Goal: Navigation & Orientation: Find specific page/section

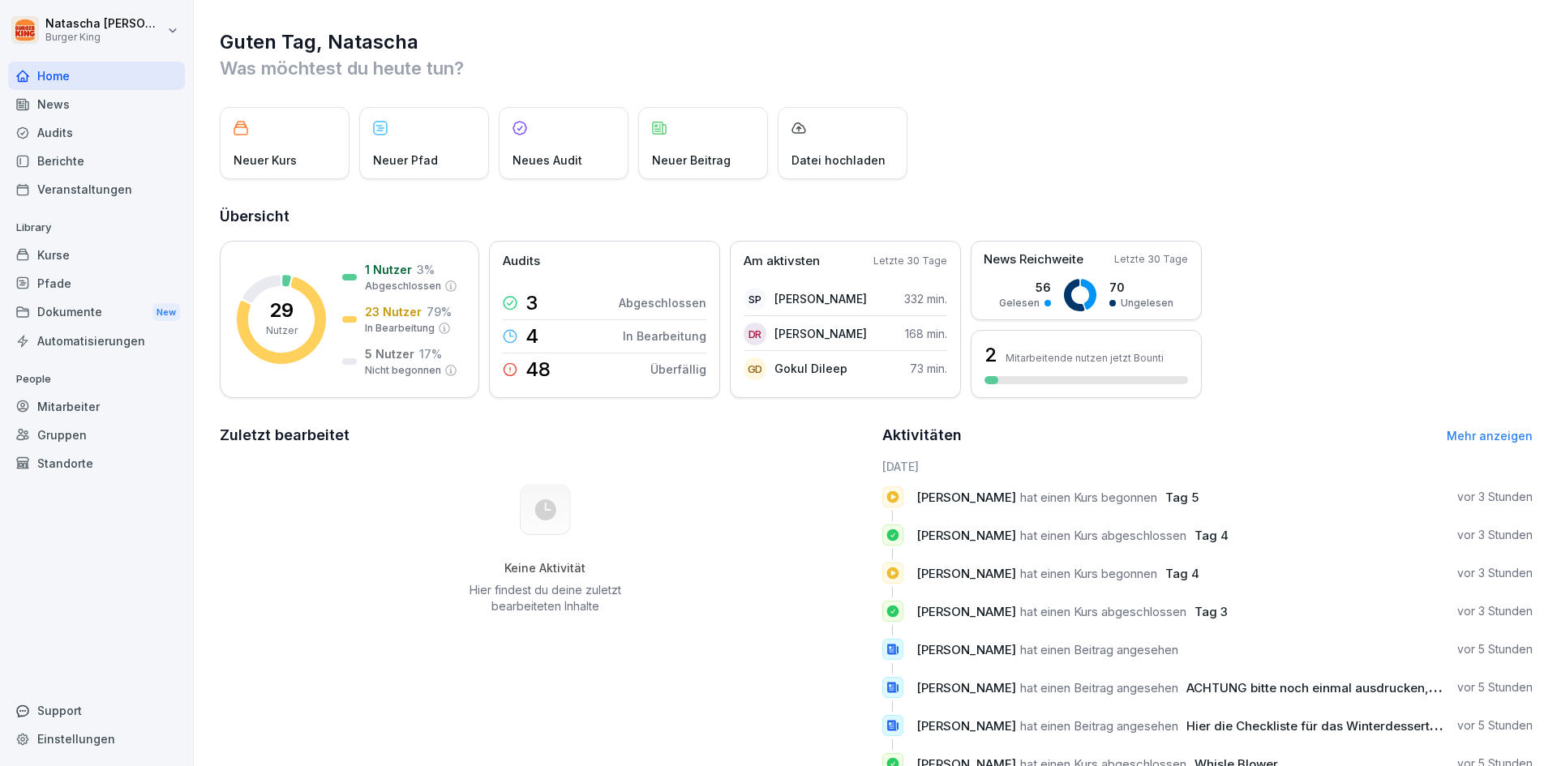
click at [44, 102] on div "News" at bounding box center [96, 104] width 177 height 28
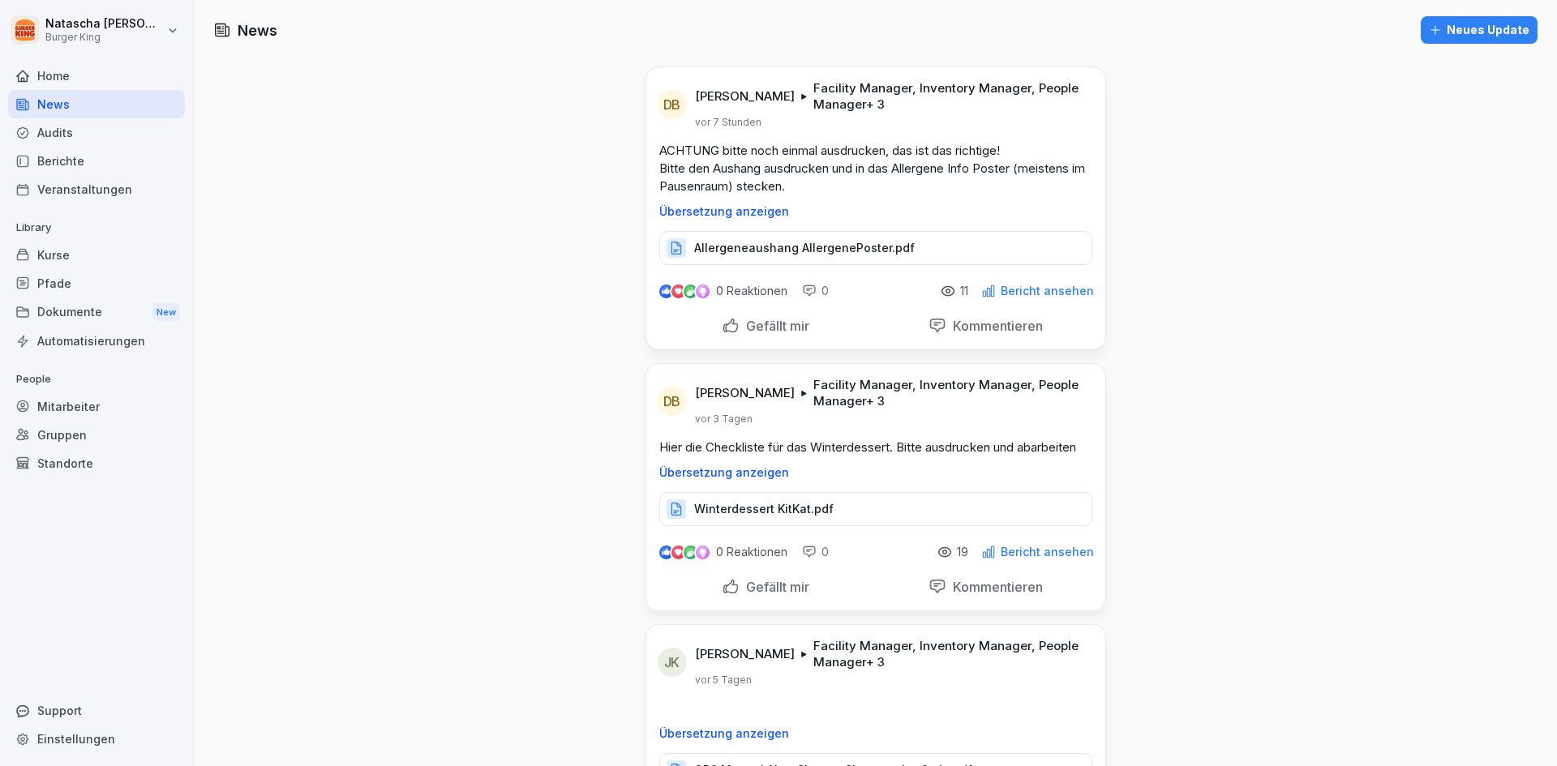
click at [63, 143] on div "Audits" at bounding box center [96, 132] width 177 height 28
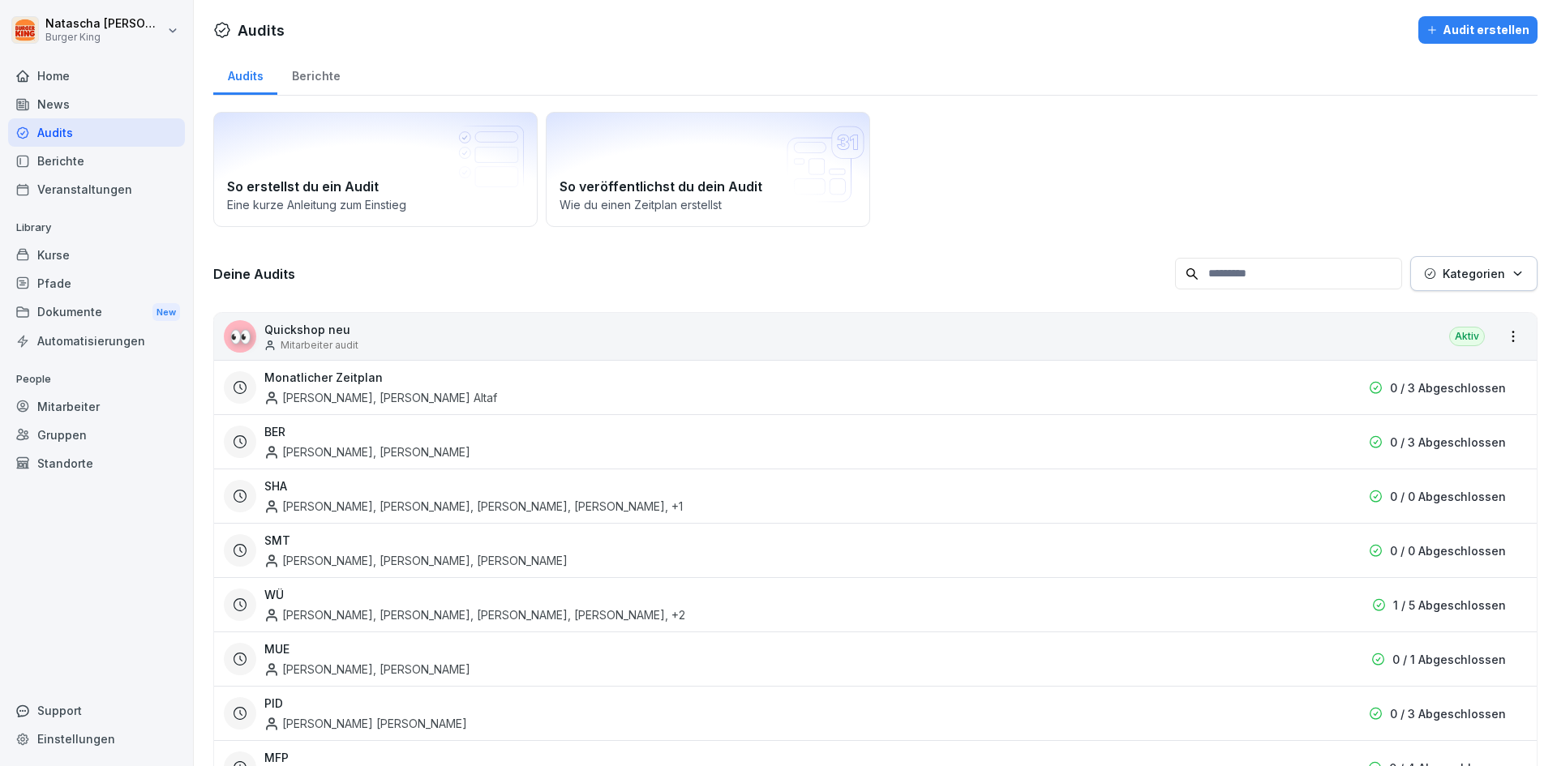
click at [53, 158] on div "Berichte" at bounding box center [96, 161] width 177 height 28
